Goal: Information Seeking & Learning: Learn about a topic

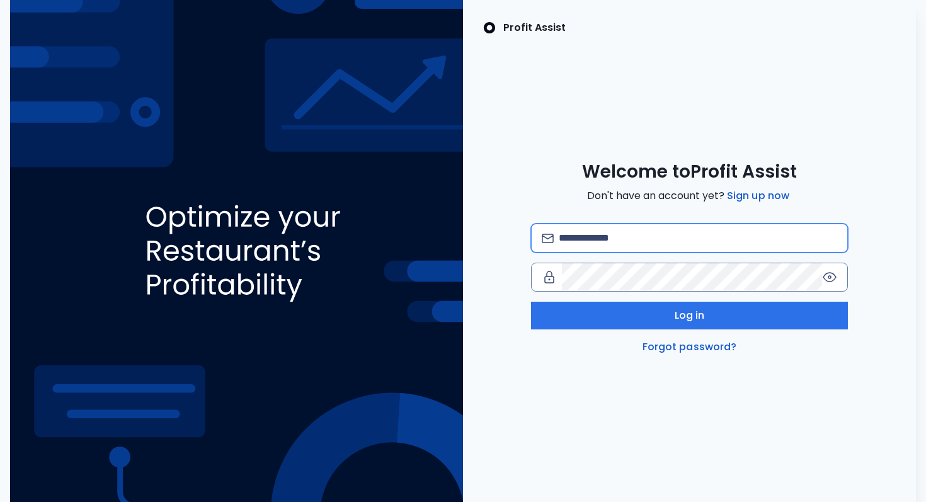
click at [612, 241] on input "email" at bounding box center [698, 238] width 278 height 28
type input "**********"
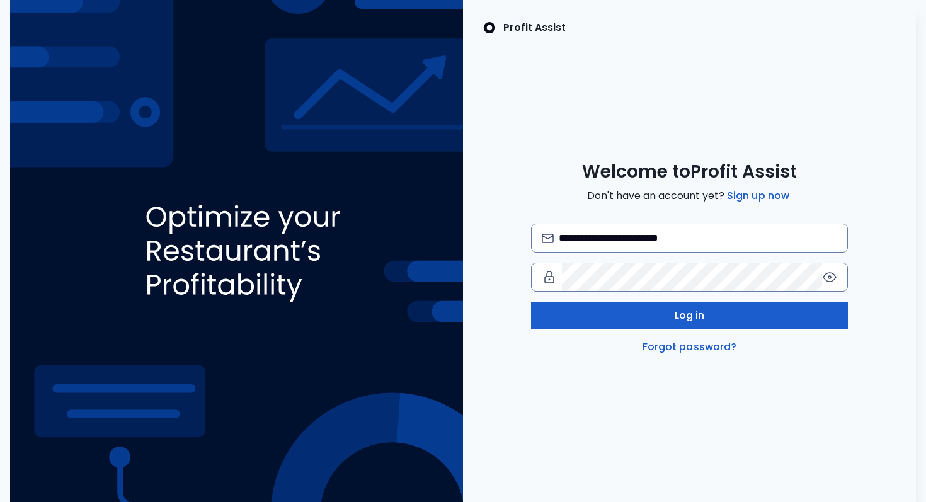
click at [598, 318] on button "Log in" at bounding box center [689, 316] width 317 height 28
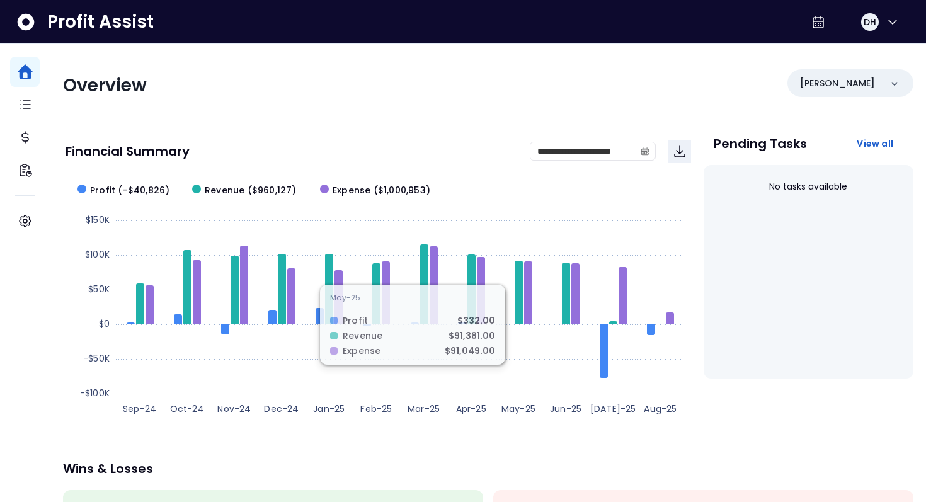
click at [235, 124] on div "**********" at bounding box center [488, 417] width 876 height 746
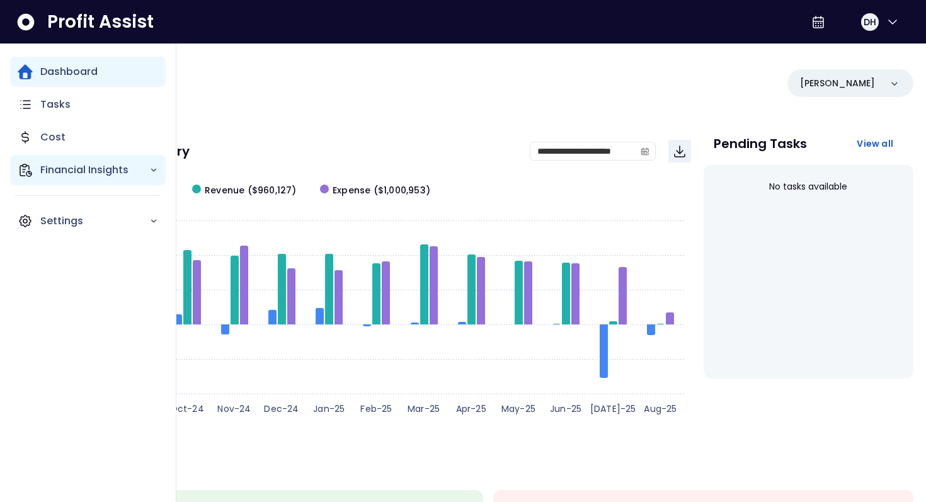
click at [91, 173] on p "Financial Insights" at bounding box center [94, 170] width 109 height 15
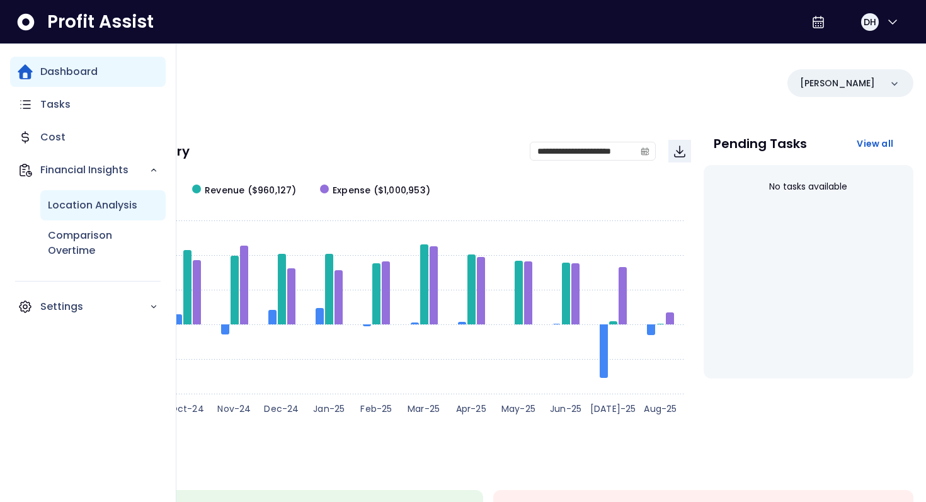
click at [77, 207] on p "Location Analysis" at bounding box center [92, 205] width 89 height 15
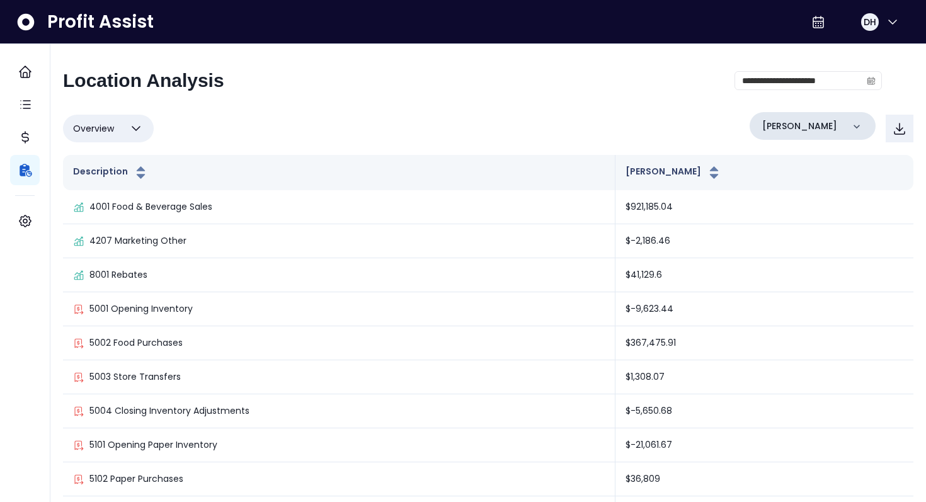
click at [809, 123] on div "Danforth" at bounding box center [813, 126] width 126 height 28
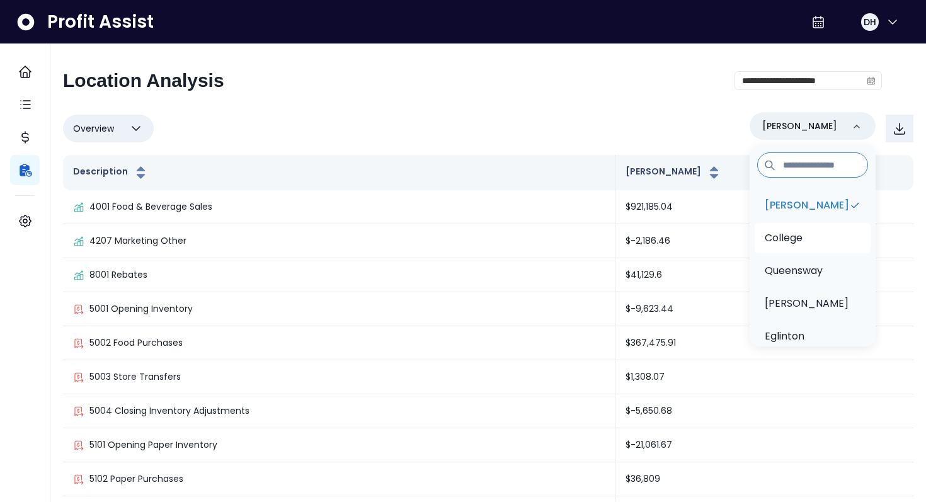
click at [784, 234] on p "College" at bounding box center [784, 238] width 38 height 15
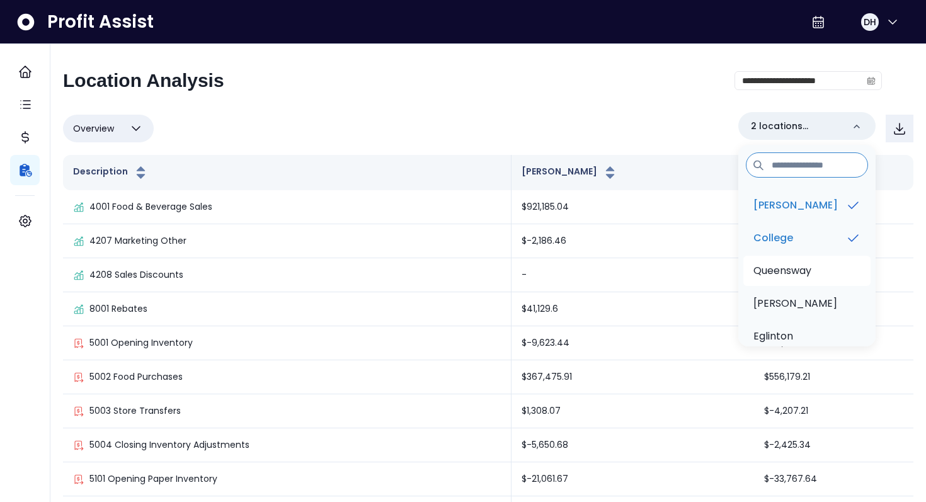
click at [790, 283] on li "Queensway" at bounding box center [806, 271] width 127 height 30
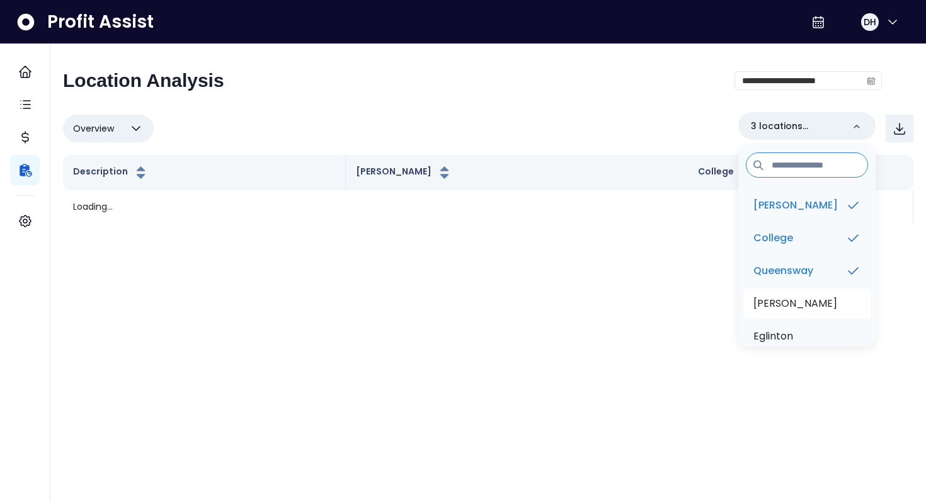
drag, startPoint x: 790, startPoint y: 300, endPoint x: 790, endPoint y: 308, distance: 7.6
click at [790, 301] on p "Duncan" at bounding box center [795, 303] width 84 height 15
click at [790, 333] on p "Eglinton" at bounding box center [773, 336] width 40 height 15
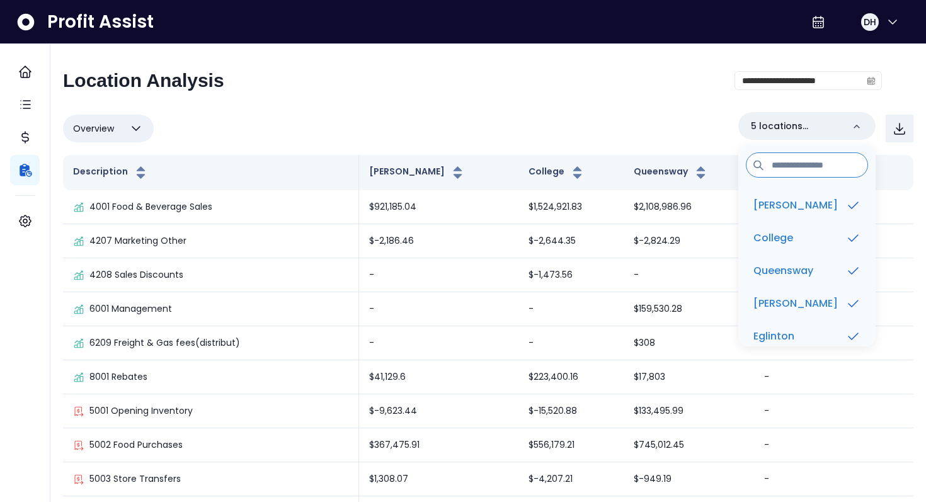
click at [704, 98] on div "**********" at bounding box center [472, 85] width 819 height 33
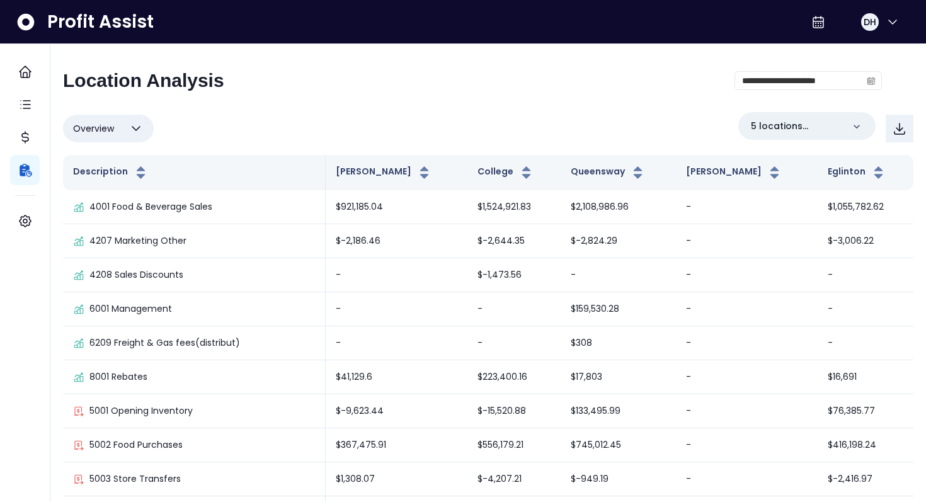
click at [133, 125] on icon "button" at bounding box center [135, 128] width 15 height 15
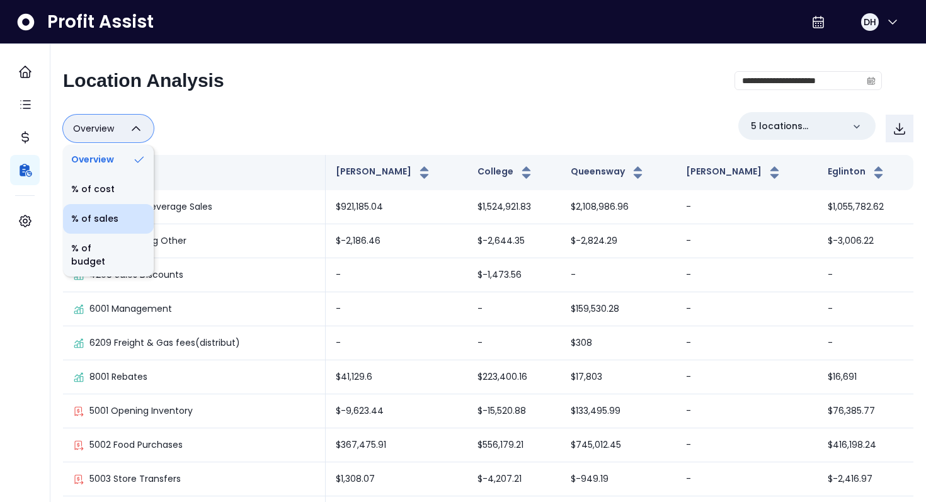
click at [105, 218] on li "% of sales" at bounding box center [108, 219] width 91 height 30
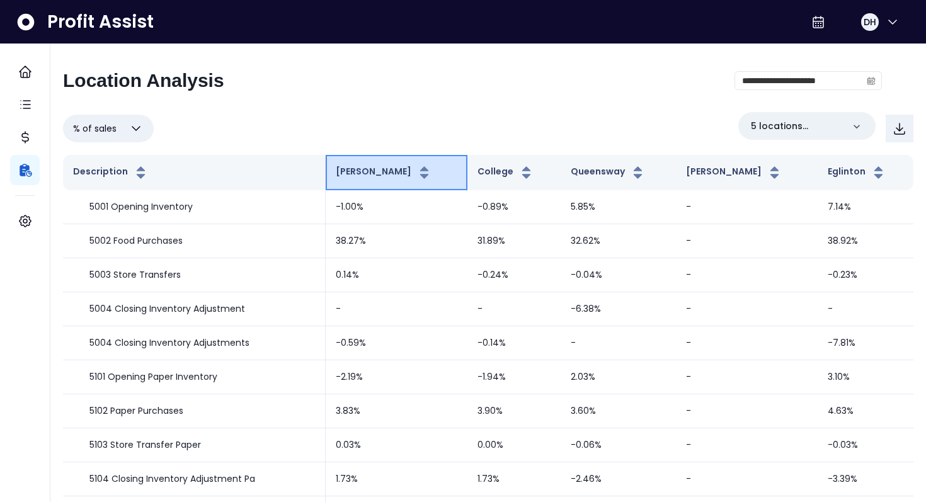
click at [402, 173] on button "Danforth" at bounding box center [384, 172] width 96 height 15
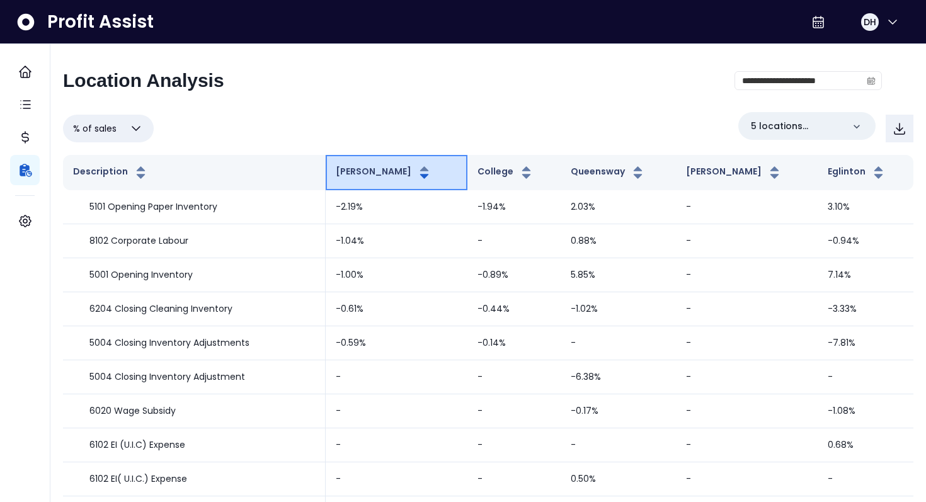
click at [402, 173] on button "Danforth" at bounding box center [384, 172] width 96 height 15
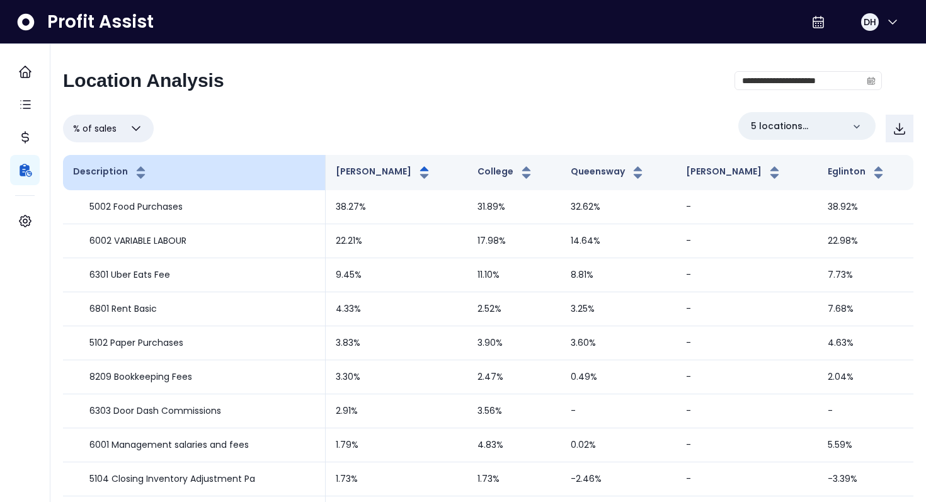
click at [222, 172] on th "Description" at bounding box center [194, 172] width 263 height 35
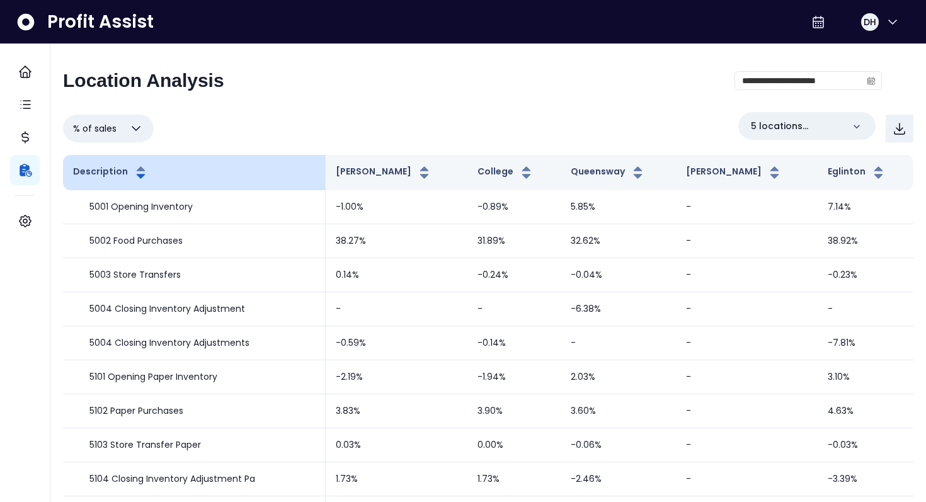
click at [217, 174] on th "Description" at bounding box center [194, 172] width 263 height 35
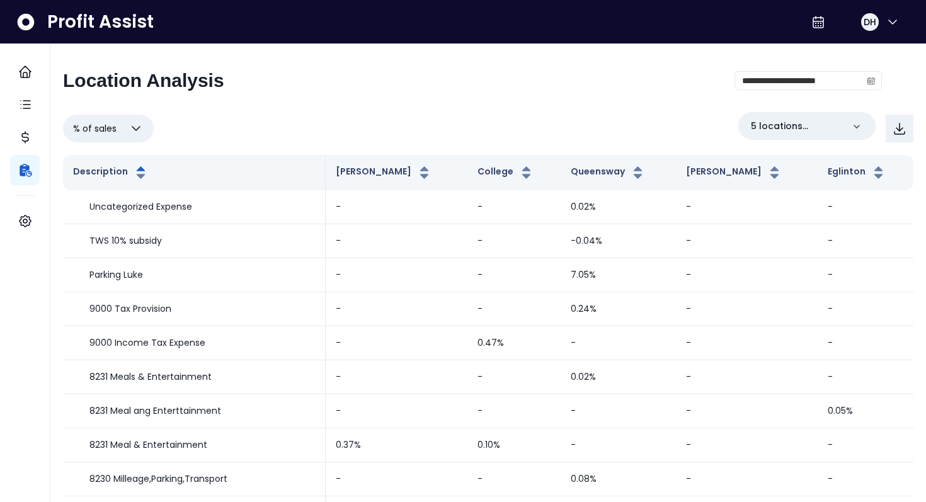
click at [118, 130] on button "% of sales" at bounding box center [108, 129] width 91 height 28
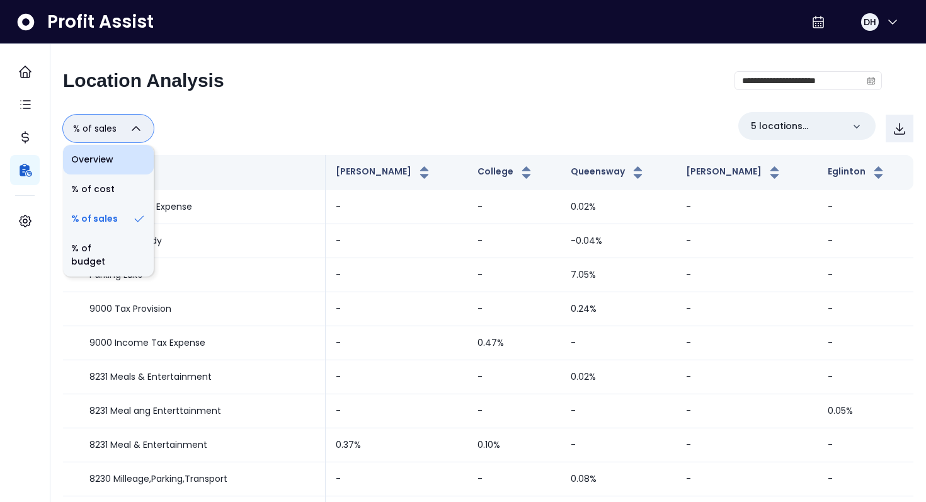
click at [102, 161] on li "Overview" at bounding box center [108, 160] width 91 height 30
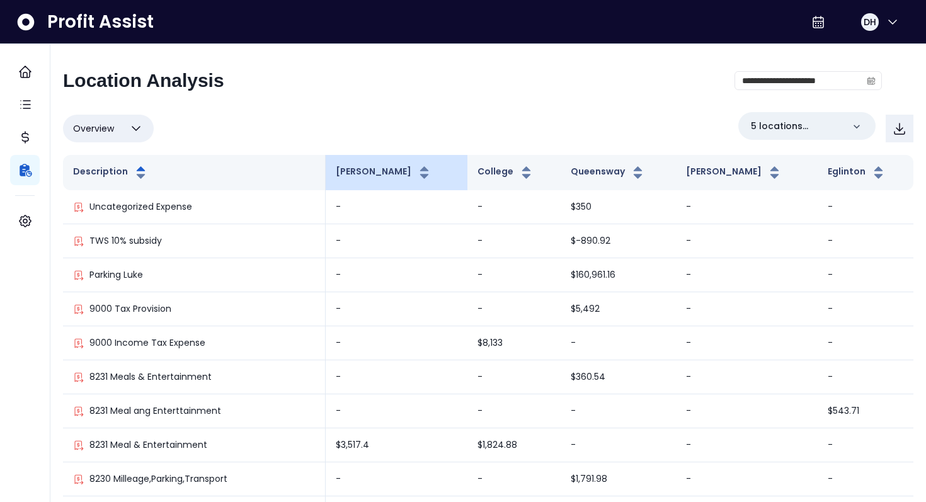
click at [402, 182] on th "Danforth" at bounding box center [397, 172] width 142 height 35
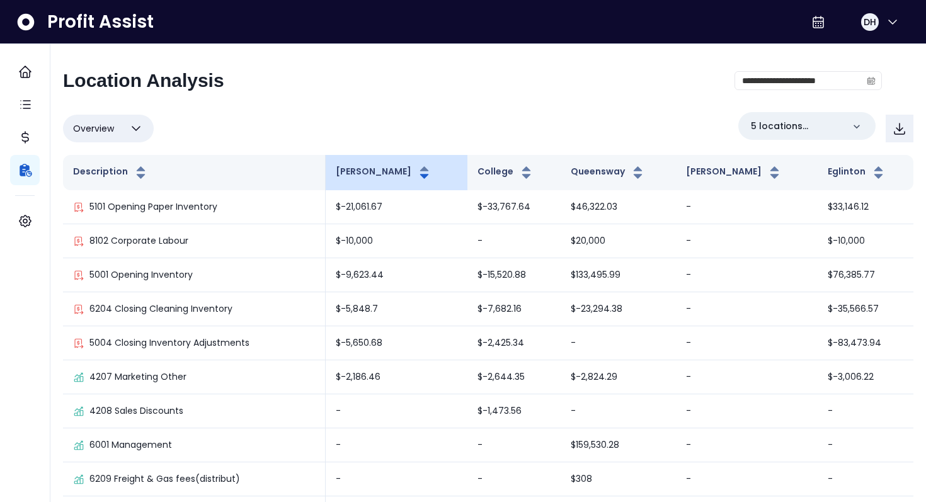
click at [402, 182] on th "Danforth" at bounding box center [397, 172] width 142 height 35
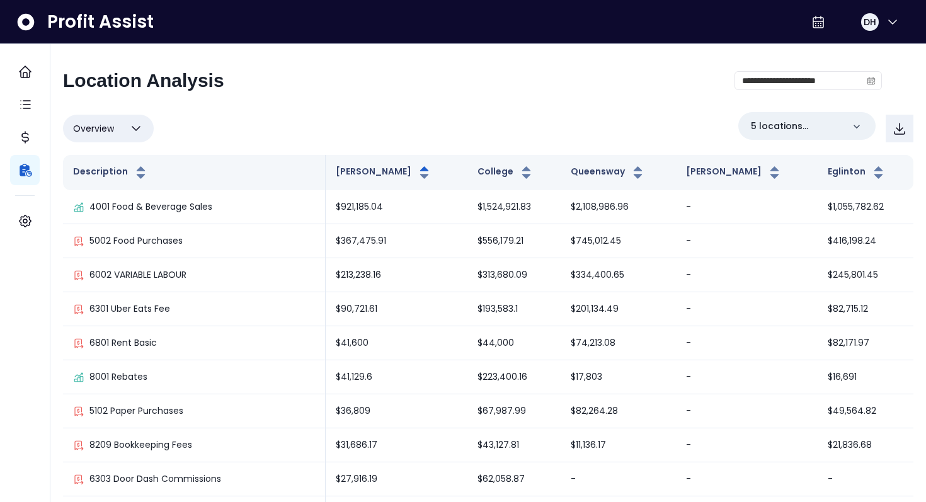
click at [122, 123] on button "Overview" at bounding box center [108, 129] width 91 height 28
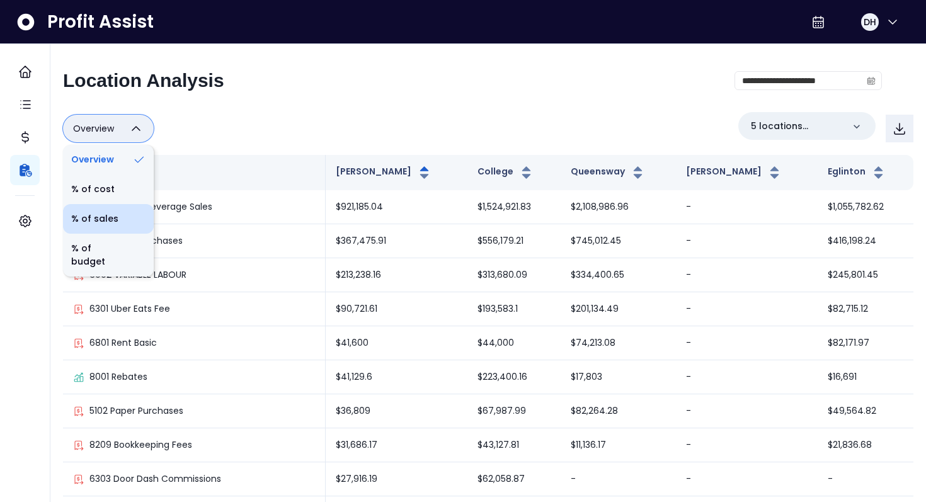
click at [113, 217] on li "% of sales" at bounding box center [108, 219] width 91 height 30
type input "*********"
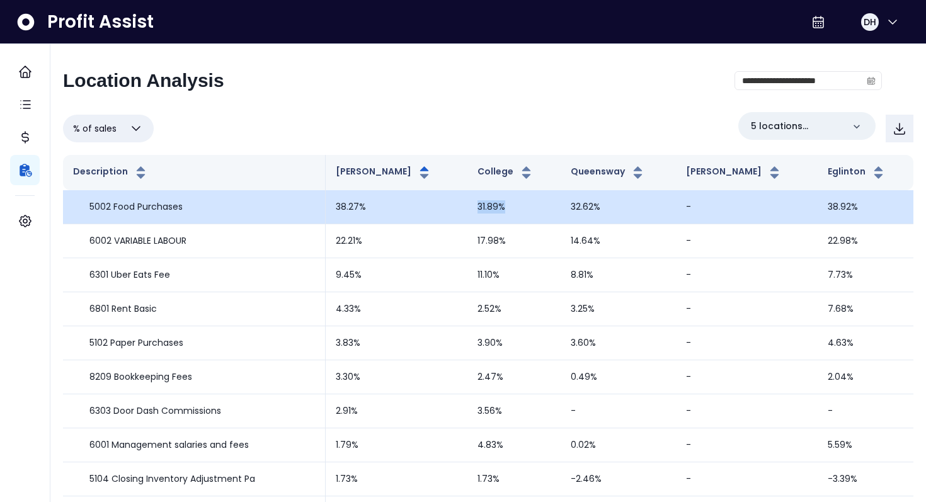
drag, startPoint x: 482, startPoint y: 207, endPoint x: 512, endPoint y: 206, distance: 30.2
click at [512, 206] on td "31.89%" at bounding box center [513, 207] width 93 height 34
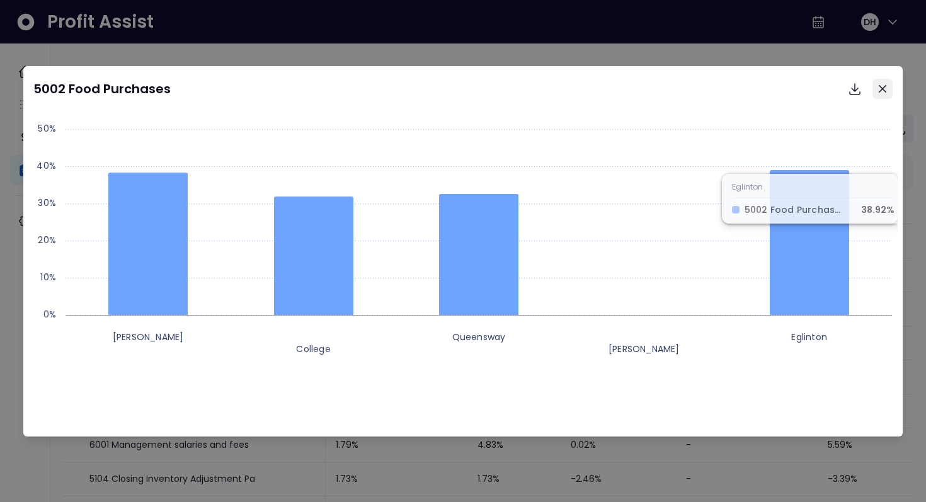
click at [881, 91] on icon "Close" at bounding box center [883, 89] width 8 height 8
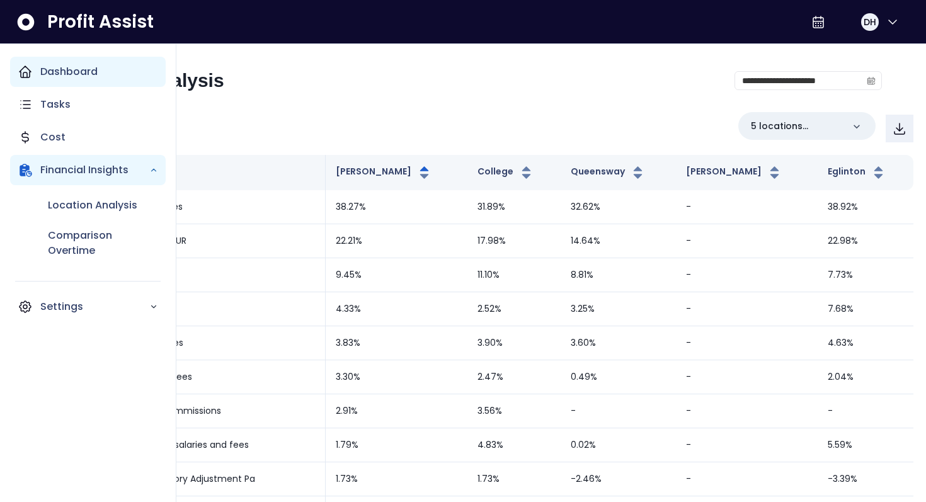
click at [57, 75] on p "Dashboard" at bounding box center [68, 71] width 57 height 15
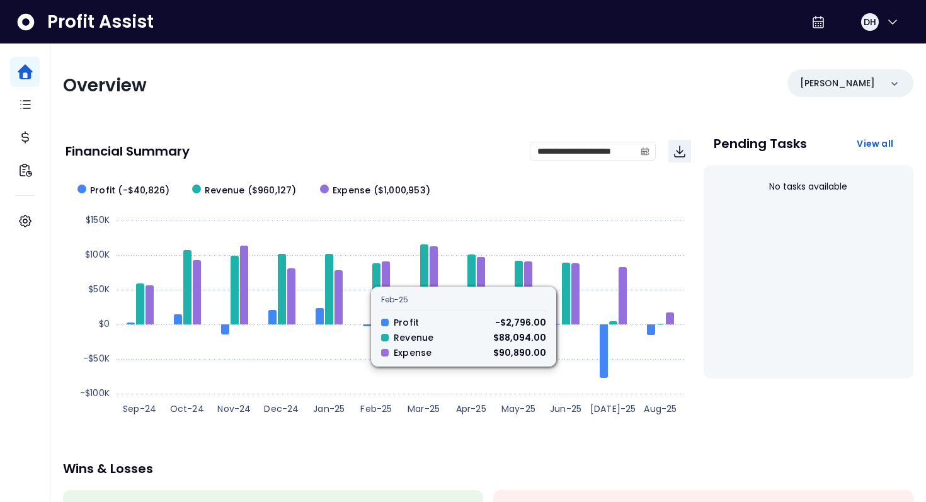
click at [463, 166] on div "**********" at bounding box center [378, 151] width 625 height 43
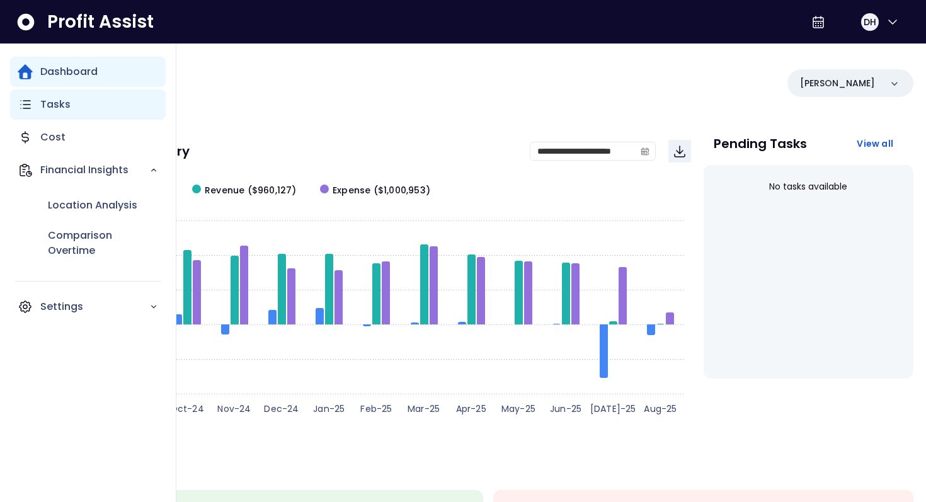
click at [52, 109] on p "Tasks" at bounding box center [55, 104] width 30 height 15
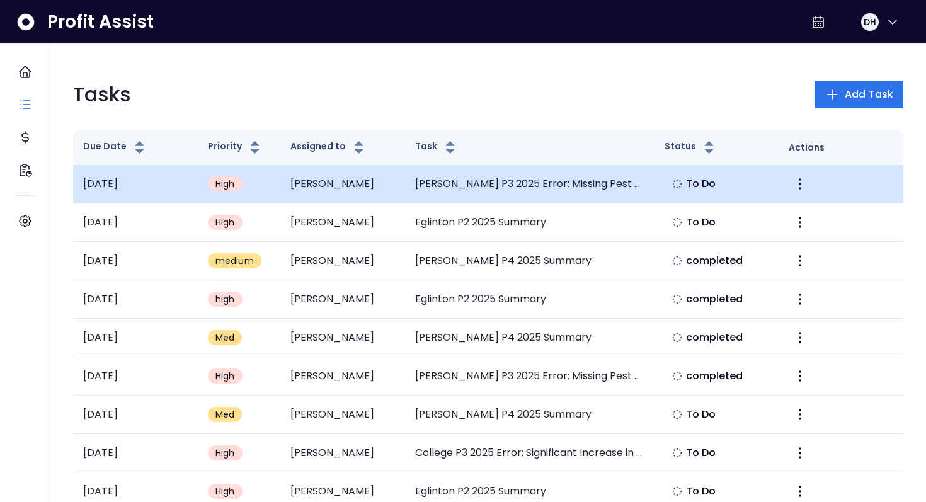
click at [228, 185] on span "High" at bounding box center [225, 184] width 20 height 13
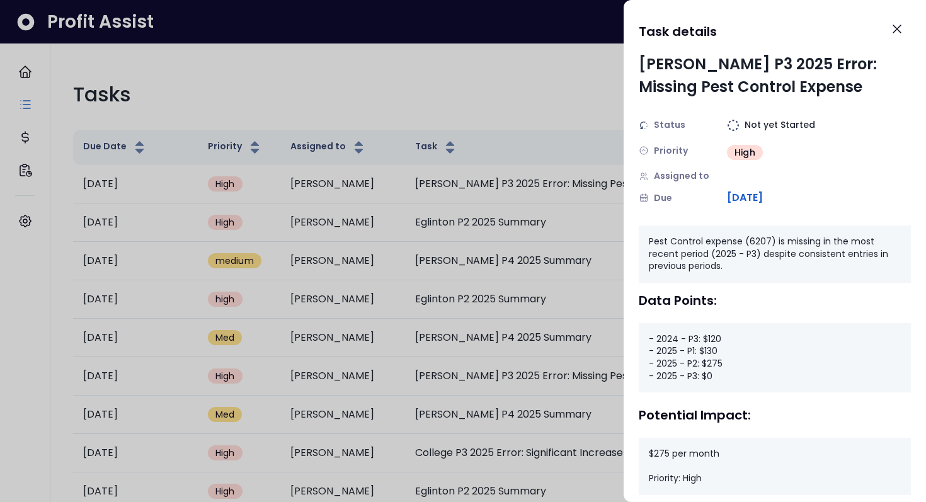
scroll to position [18, 0]
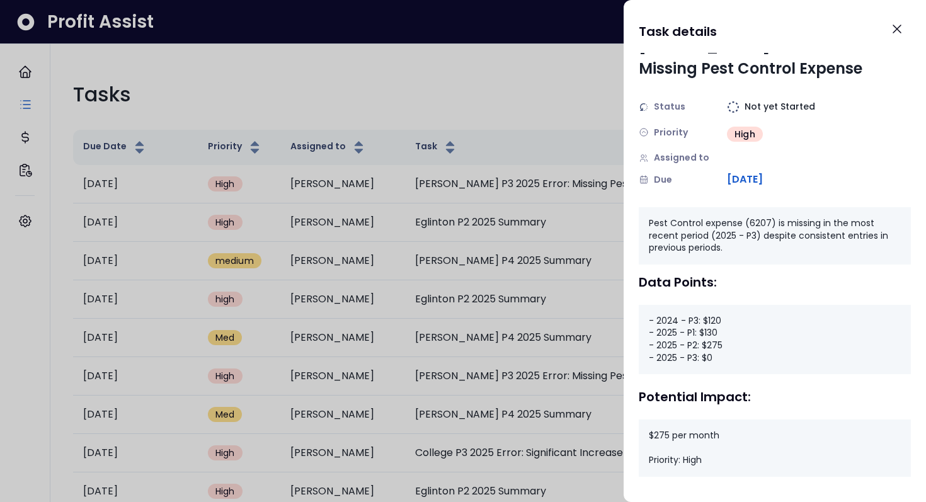
click at [227, 222] on div at bounding box center [463, 251] width 926 height 502
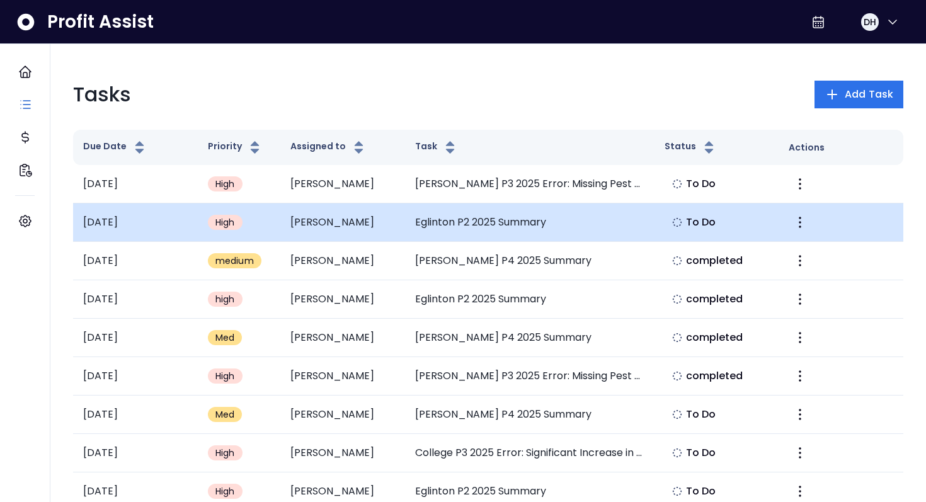
click at [225, 225] on span "High" at bounding box center [225, 222] width 20 height 13
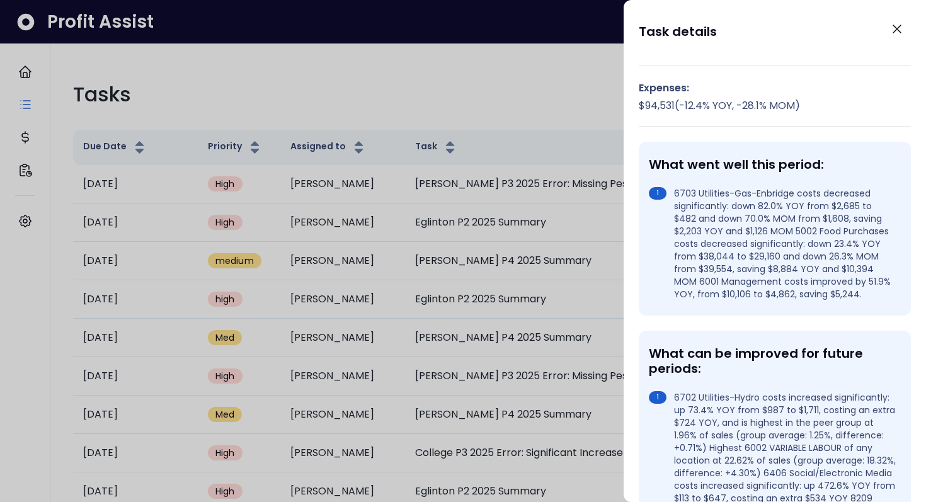
scroll to position [253, 0]
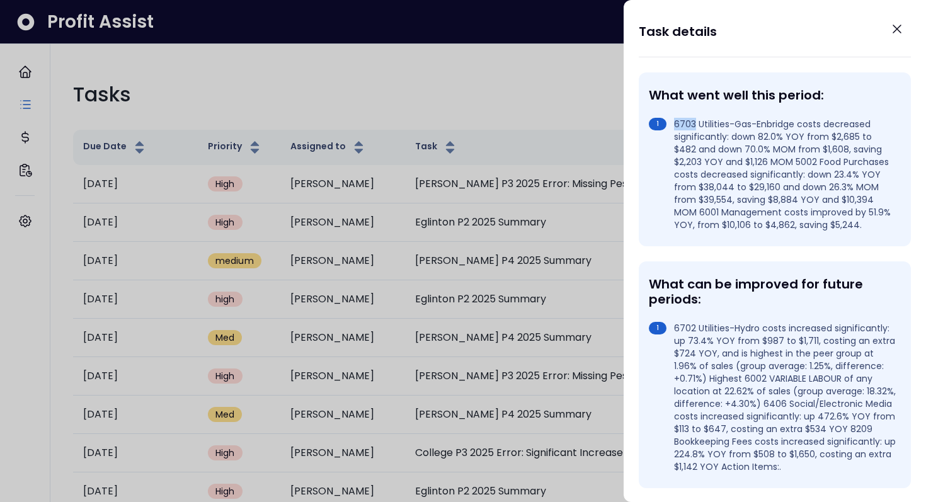
drag, startPoint x: 692, startPoint y: 118, endPoint x: 674, endPoint y: 120, distance: 17.7
click at [674, 120] on li "6703 Utilities-Gas-Enbridge costs decreased significantly: down 82.0% YOY from …" at bounding box center [772, 174] width 247 height 113
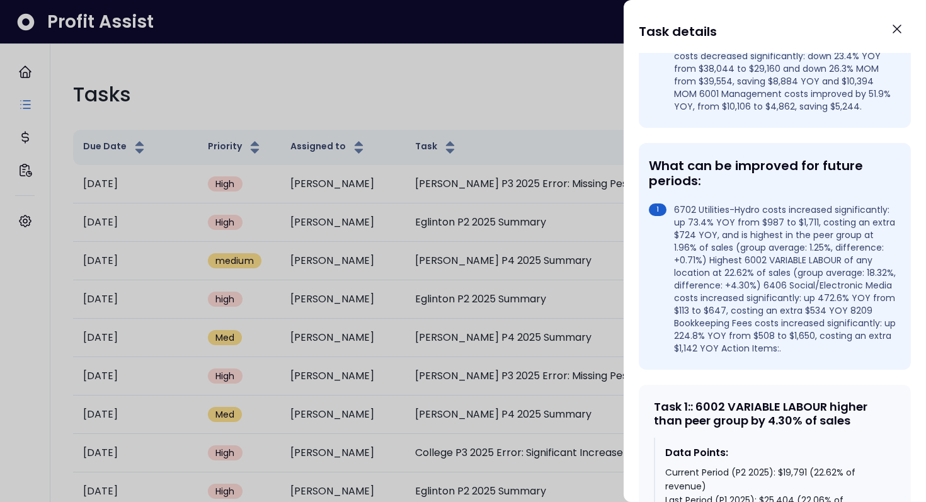
scroll to position [373, 0]
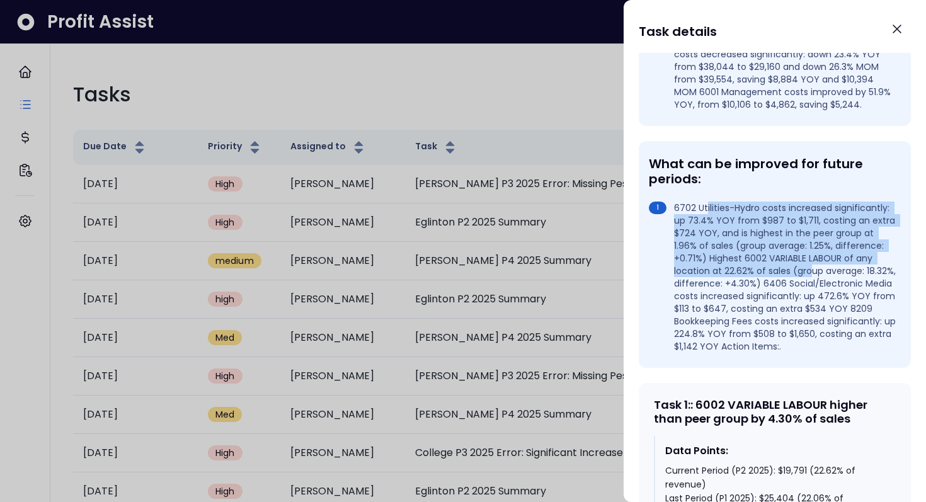
drag, startPoint x: 706, startPoint y: 210, endPoint x: 763, endPoint y: 268, distance: 81.5
click at [763, 268] on li "6702 Utilities-Hydro costs increased significantly: up 73.4% YOY from $987 to $…" at bounding box center [772, 277] width 247 height 151
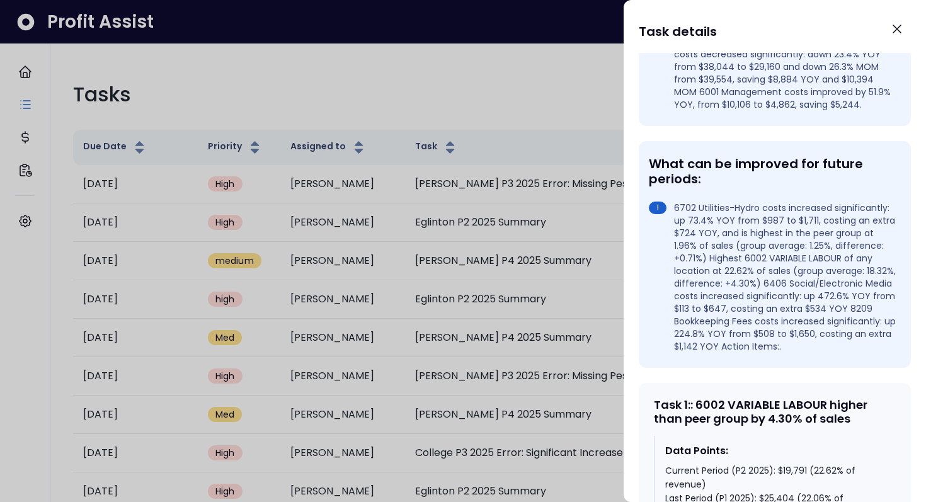
click at [763, 268] on li "6702 Utilities-Hydro costs increased significantly: up 73.4% YOY from $987 to $…" at bounding box center [772, 277] width 247 height 151
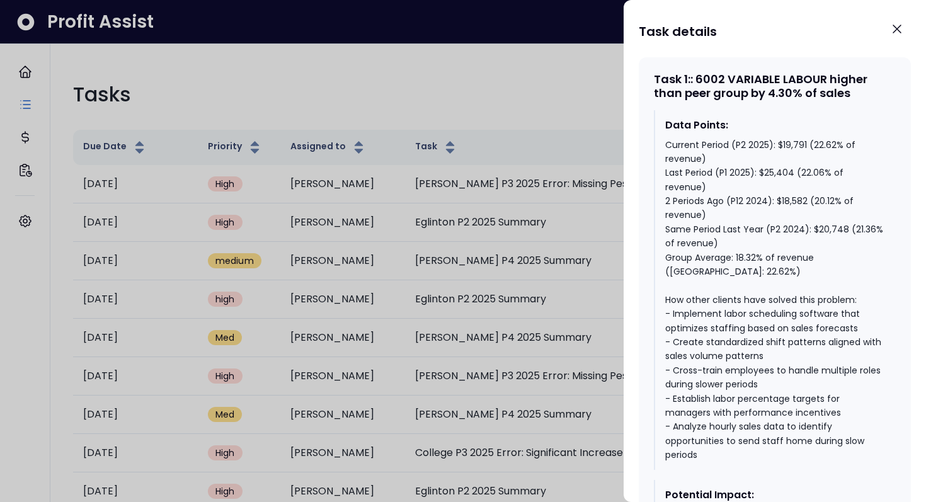
scroll to position [690, 0]
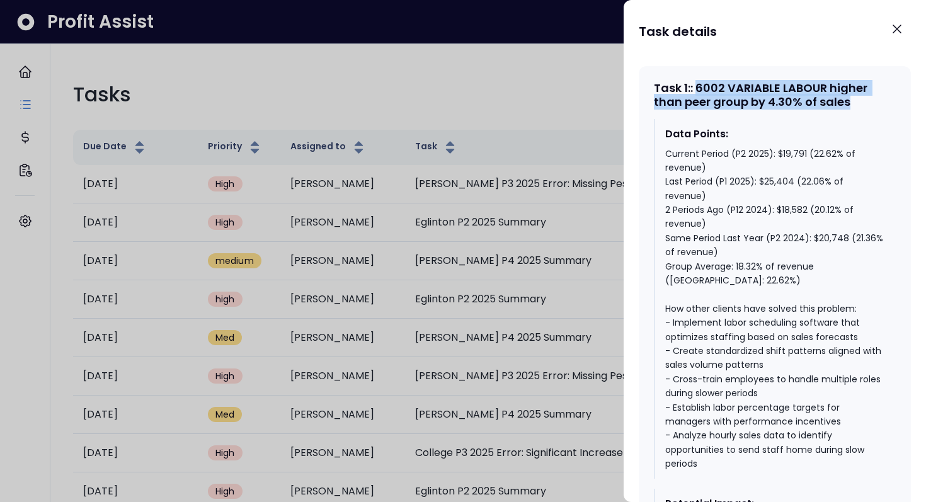
drag, startPoint x: 699, startPoint y: 86, endPoint x: 848, endPoint y: 99, distance: 149.9
click at [848, 99] on div "Task 1 : : 6002 VARIABLE LABOUR higher than peer group by 4.30% of sales" at bounding box center [775, 94] width 242 height 27
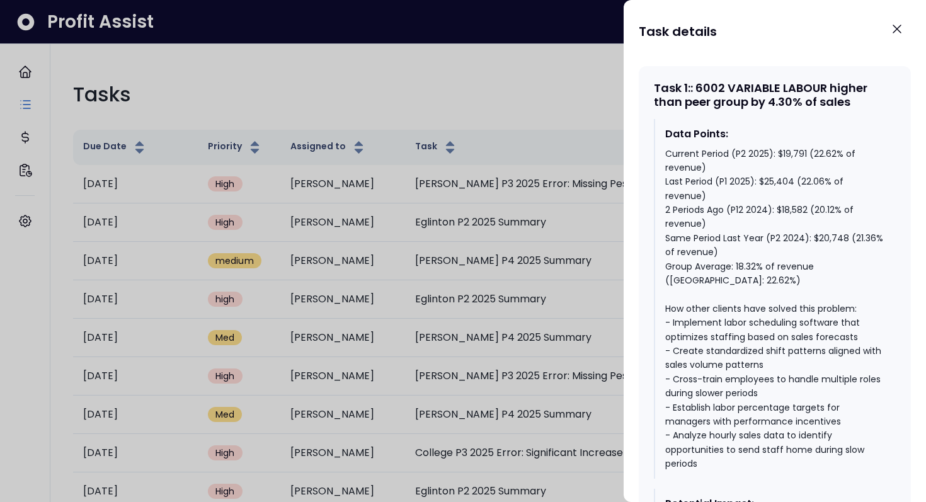
click at [723, 154] on div "Current Period (P2 2025): $19,791 (22.62% of revenue) Last Period (P1 2025): $2…" at bounding box center [775, 309] width 220 height 324
click at [748, 154] on div "Current Period (P2 2025): $19,791 (22.62% of revenue) Last Period (P1 2025): $2…" at bounding box center [775, 309] width 220 height 324
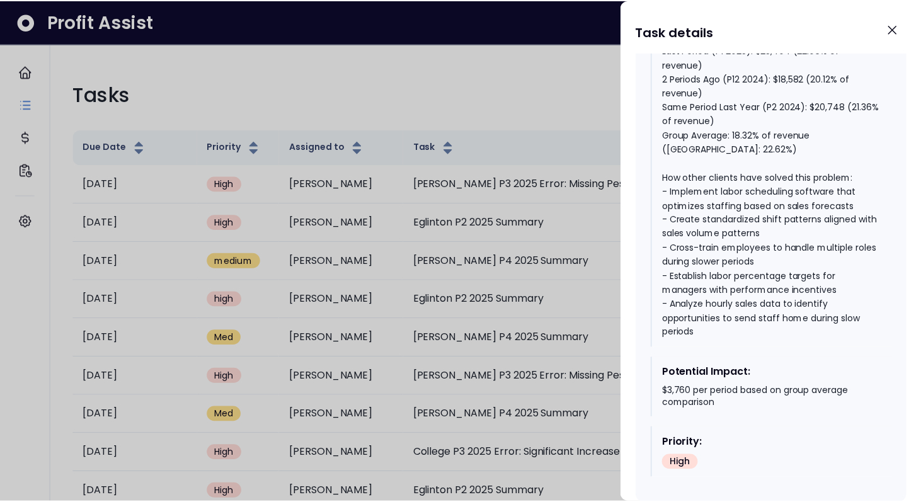
scroll to position [833, 0]
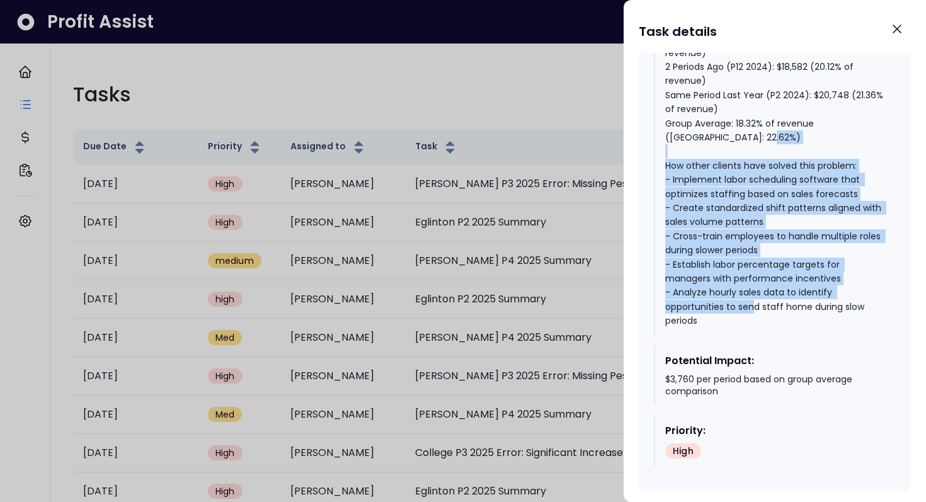
drag, startPoint x: 663, startPoint y: 149, endPoint x: 787, endPoint y: 299, distance: 194.5
click at [787, 299] on div "Data Points: Current Period (P2 2025): $19,791 (22.62% of revenue) Last Period …" at bounding box center [775, 156] width 242 height 360
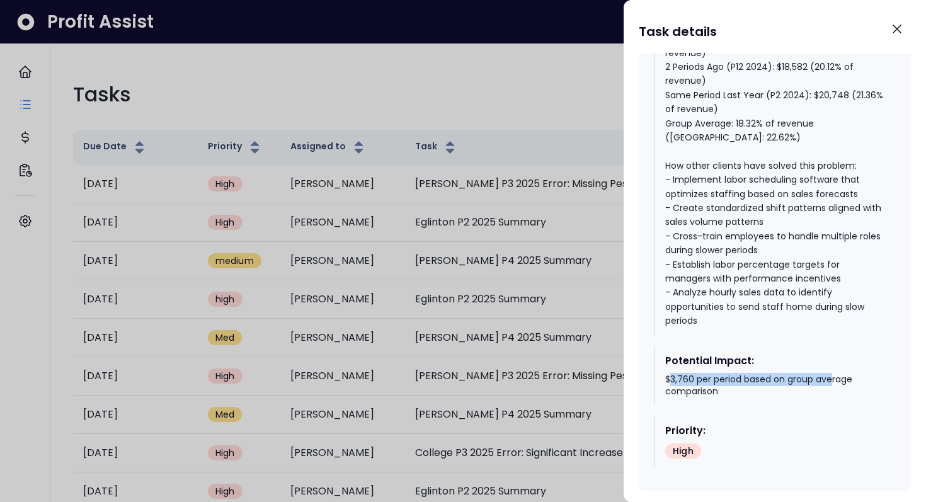
drag, startPoint x: 671, startPoint y: 367, endPoint x: 830, endPoint y: 361, distance: 159.5
click at [830, 374] on div "$3,760 per period based on group average comparison" at bounding box center [775, 386] width 220 height 25
click at [895, 31] on icon "Close" at bounding box center [896, 28] width 15 height 15
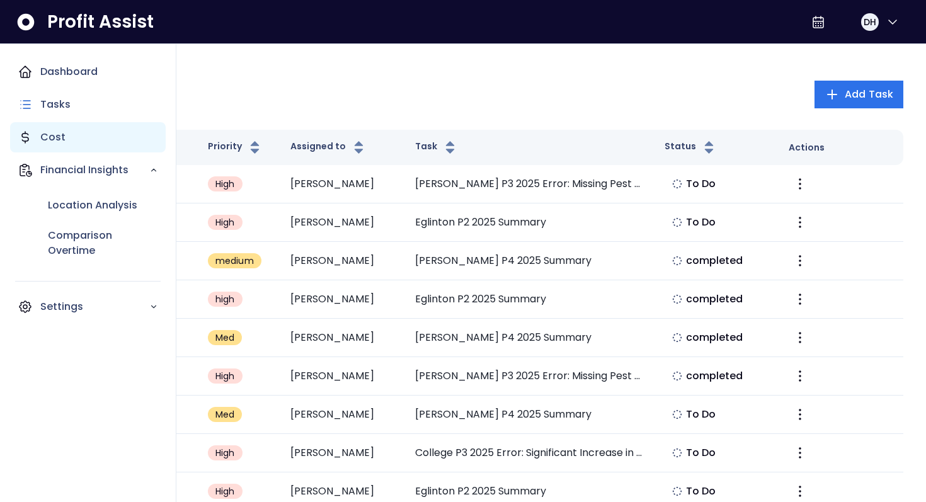
click at [55, 139] on p "Cost" at bounding box center [52, 137] width 25 height 15
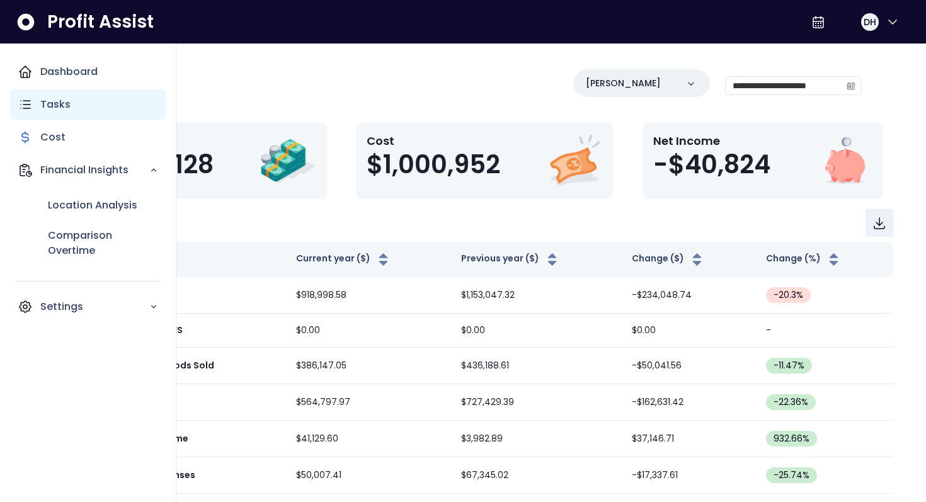
click at [62, 113] on div "Tasks" at bounding box center [88, 104] width 156 height 30
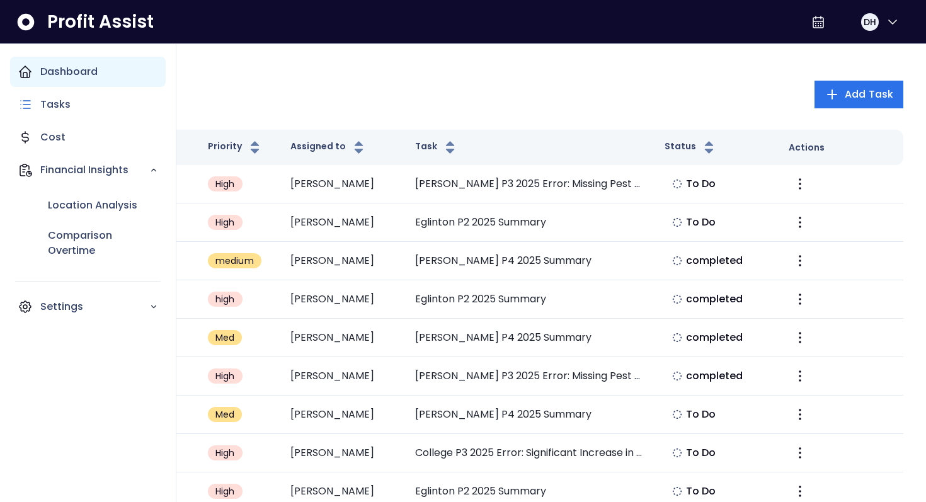
click at [67, 78] on p "Dashboard" at bounding box center [68, 71] width 57 height 15
